Goal: Transaction & Acquisition: Subscribe to service/newsletter

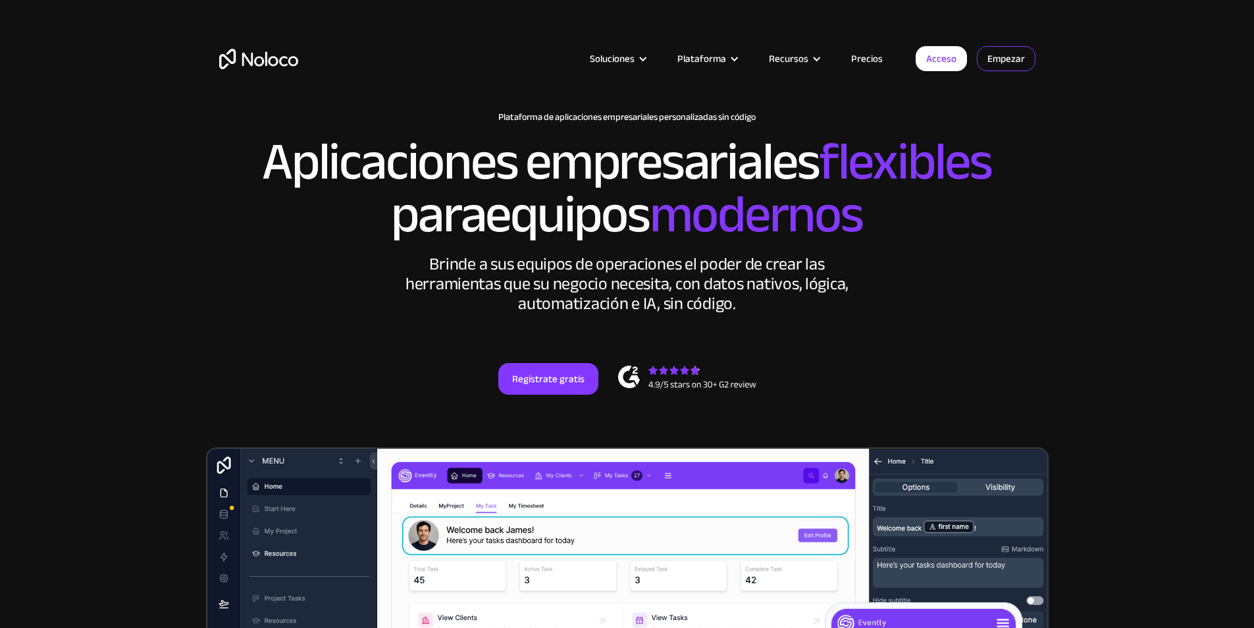
click at [990, 59] on font "Empezar" at bounding box center [1007, 58] width 38 height 18
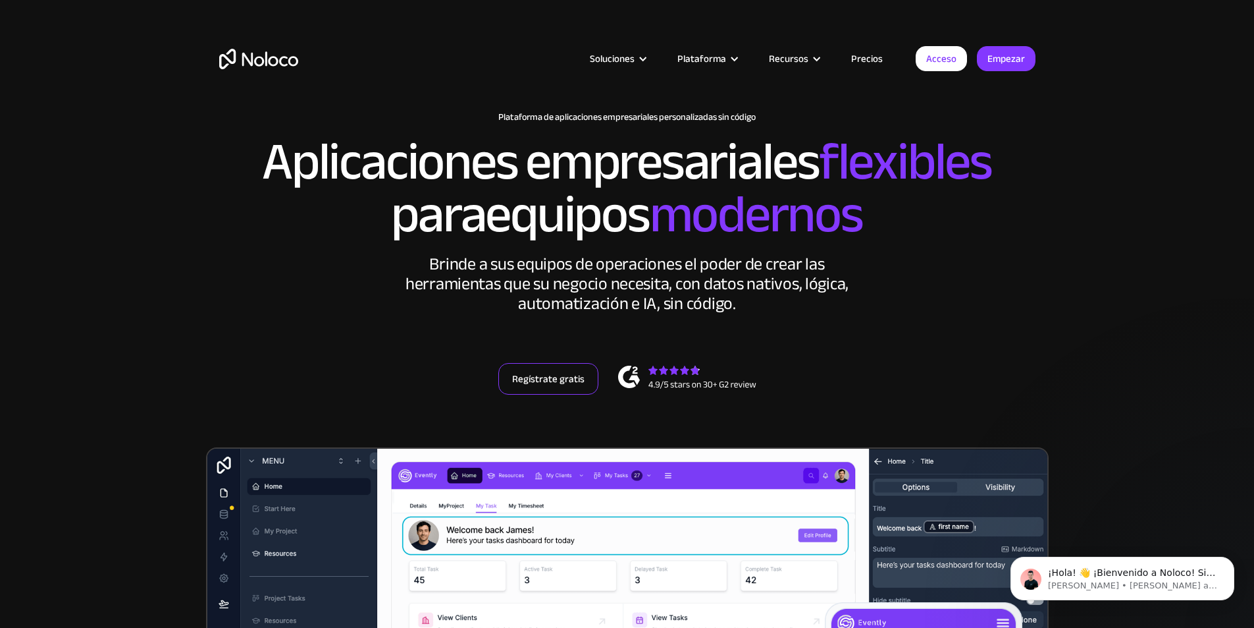
click at [575, 388] on font "Regístrate gratis" at bounding box center [548, 378] width 72 height 18
